Goal: Transaction & Acquisition: Purchase product/service

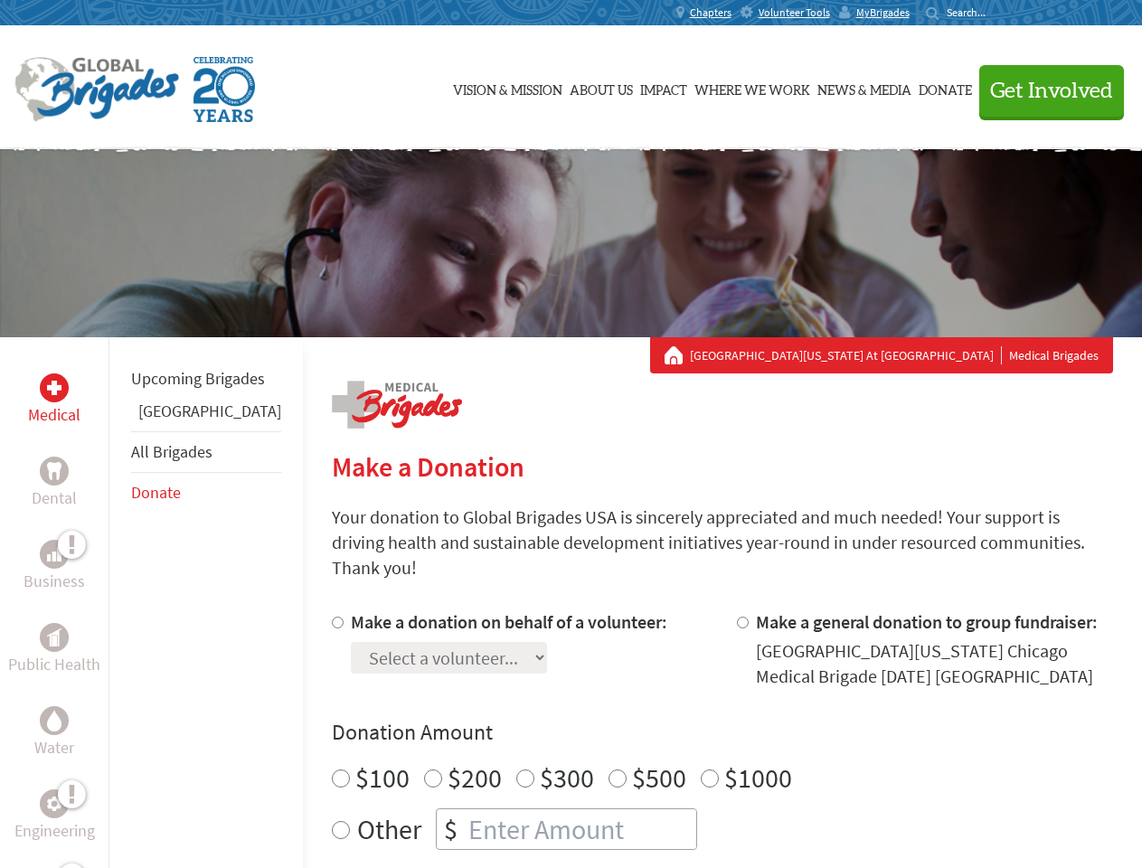
click at [998, 13] on div "Search for:" at bounding box center [962, 12] width 72 height 14
click at [1043, 90] on span "Get Involved" at bounding box center [1051, 91] width 123 height 22
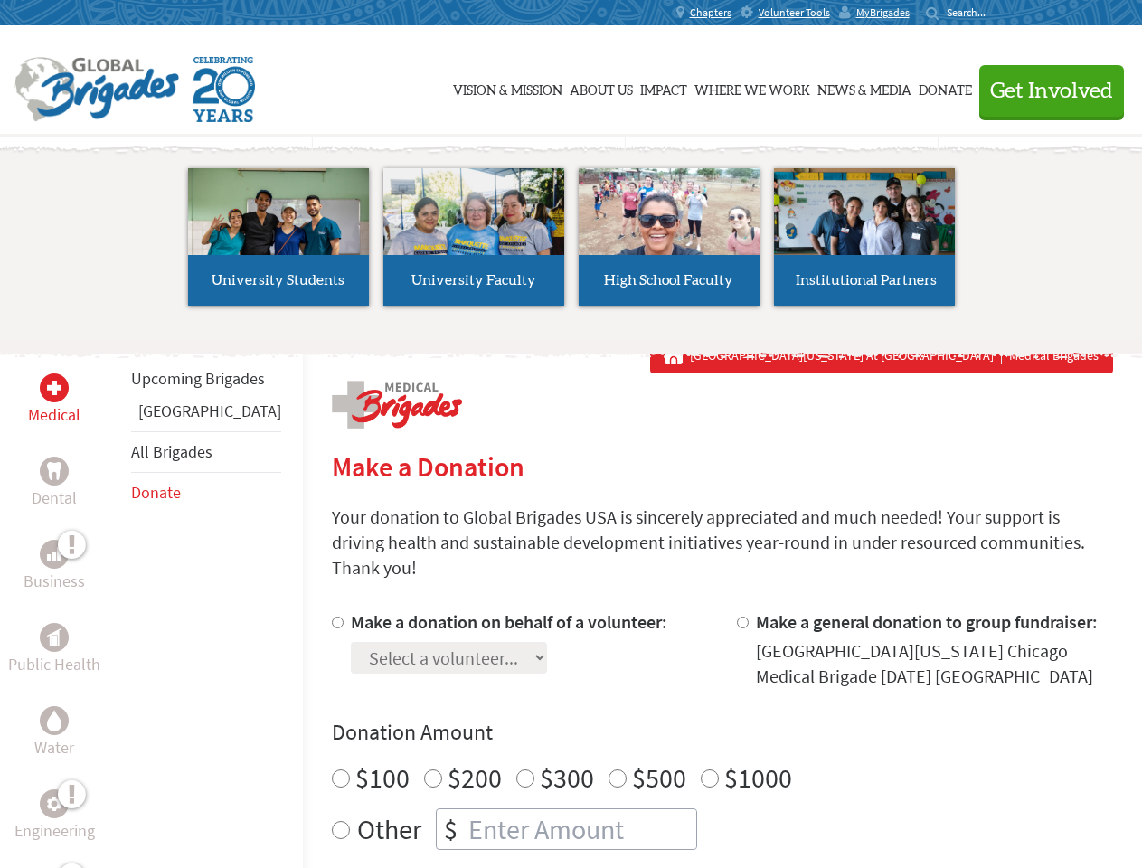
click at [571, 243] on li "High School Faculty" at bounding box center [668, 237] width 195 height 166
click at [119, 602] on div "Upcoming Brigades Panama All Brigades Donate" at bounding box center [205, 771] width 194 height 868
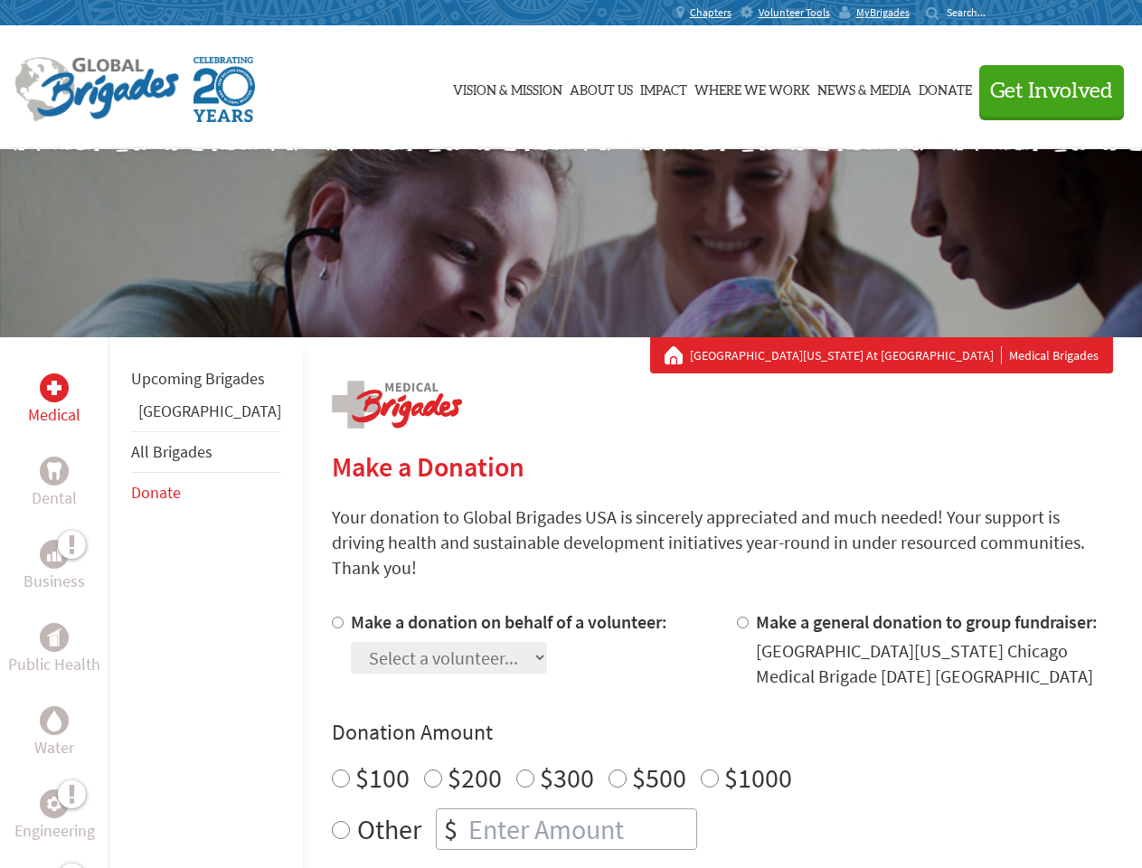
click at [691, 726] on div "Donation Amount $100 $200 $300 $500 $1000 Other $" at bounding box center [722, 784] width 781 height 132
click at [332, 616] on input "Make a donation on behalf of a volunteer:" at bounding box center [338, 622] width 12 height 12
radio input "true"
click at [737, 616] on input "Make a general donation to group fundraiser:" at bounding box center [743, 622] width 12 height 12
radio input "true"
